Goal: Information Seeking & Learning: Learn about a topic

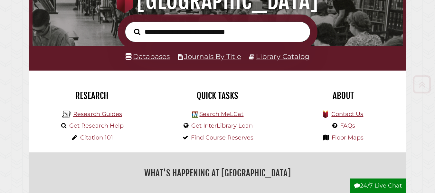
scroll to position [92, 0]
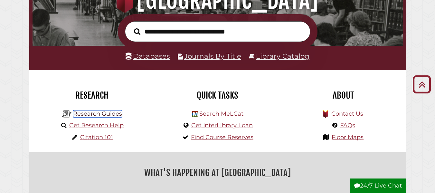
click at [108, 115] on link "Research Guides" at bounding box center [97, 113] width 49 height 7
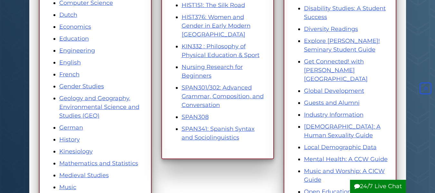
scroll to position [229, 0]
drag, startPoint x: 305, startPoint y: 118, endPoint x: 425, endPoint y: 54, distance: 136.2
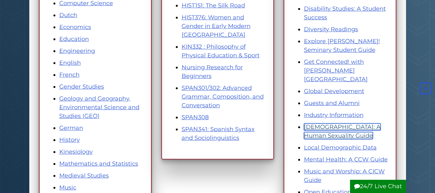
click at [347, 123] on link "[DEMOGRAPHIC_DATA]: A Human Sexuality Guide" at bounding box center [342, 131] width 77 height 16
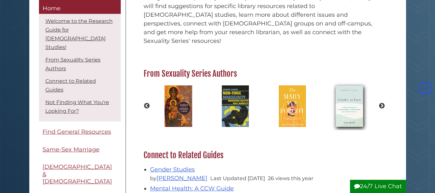
scroll to position [188, 0]
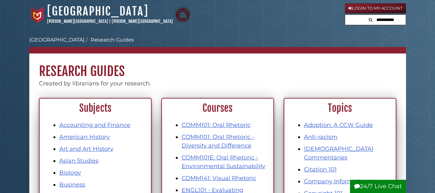
scroll to position [229, 0]
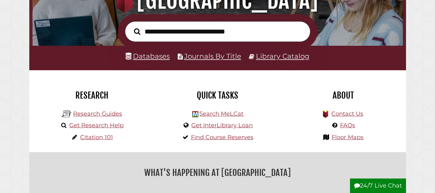
scroll to position [122, 367]
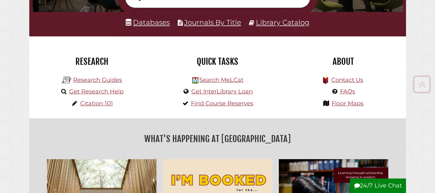
scroll to position [129, 0]
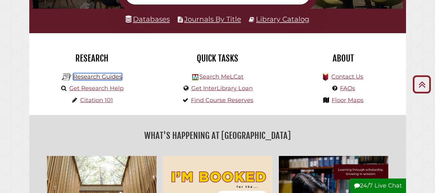
click at [105, 78] on link "Research Guides" at bounding box center [97, 76] width 49 height 7
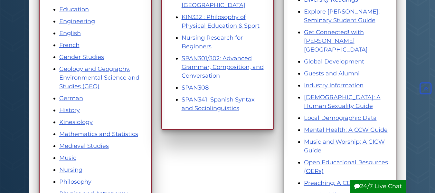
scroll to position [257, 0]
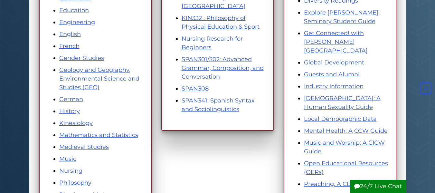
click at [77, 83] on li "Geology and Geography, Environmental Science and Studies (GEO)" at bounding box center [101, 79] width 85 height 26
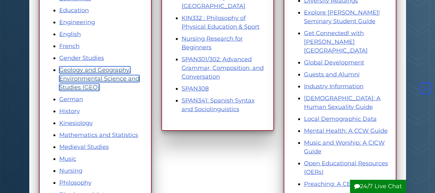
click at [75, 88] on link "Geology and Geography, Environmental Science and Studies (GEO)" at bounding box center [99, 78] width 80 height 24
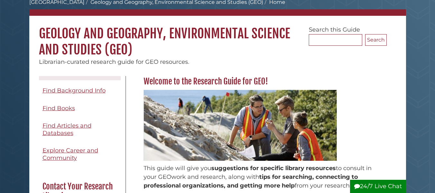
scroll to position [41, 0]
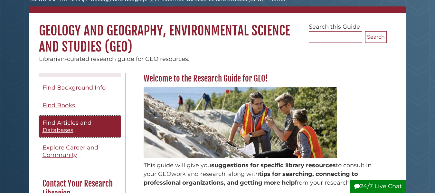
click at [55, 126] on span "Find Articles and Databases" at bounding box center [66, 126] width 49 height 14
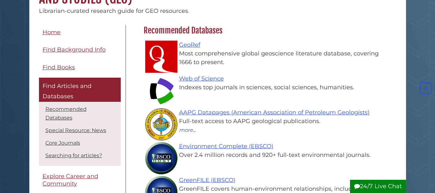
scroll to position [82, 0]
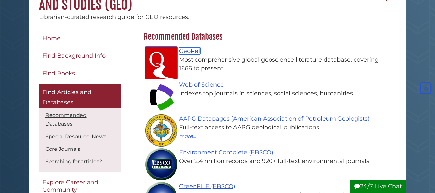
click at [192, 51] on link "GeoRef" at bounding box center [189, 50] width 21 height 7
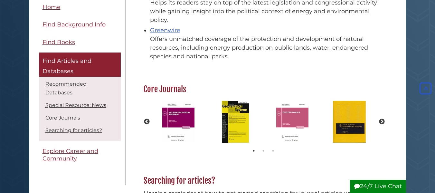
scroll to position [450, 0]
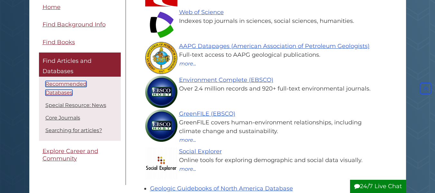
click at [87, 85] on link "Recommended Databases" at bounding box center [65, 88] width 41 height 15
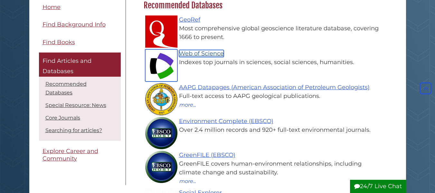
click at [212, 57] on link "Web of Science" at bounding box center [201, 53] width 45 height 7
